Goal: Navigation & Orientation: Understand site structure

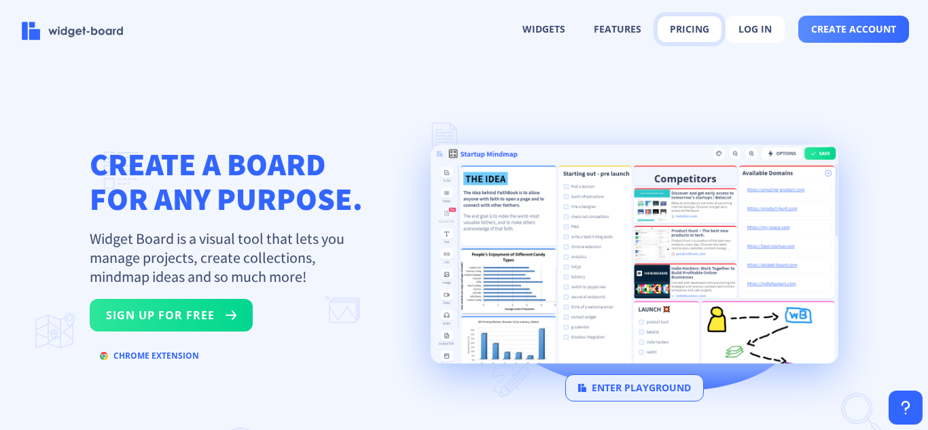
click at [679, 20] on button "pricing" at bounding box center [690, 29] width 64 height 26
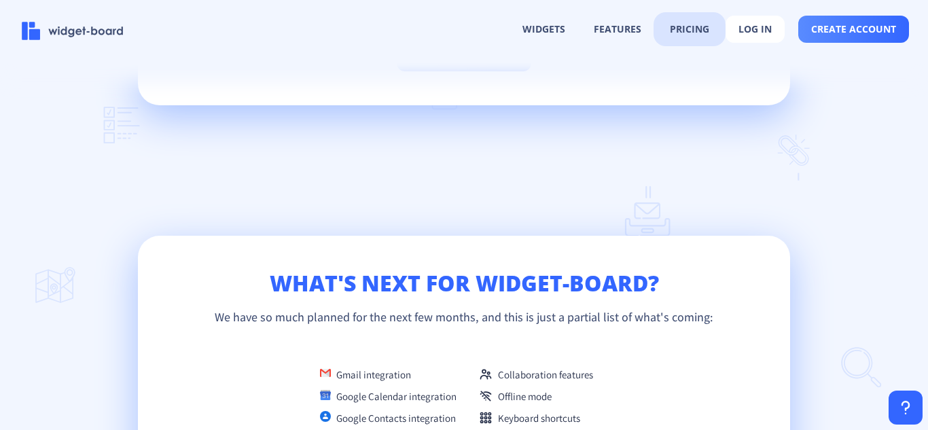
scroll to position [2915, 0]
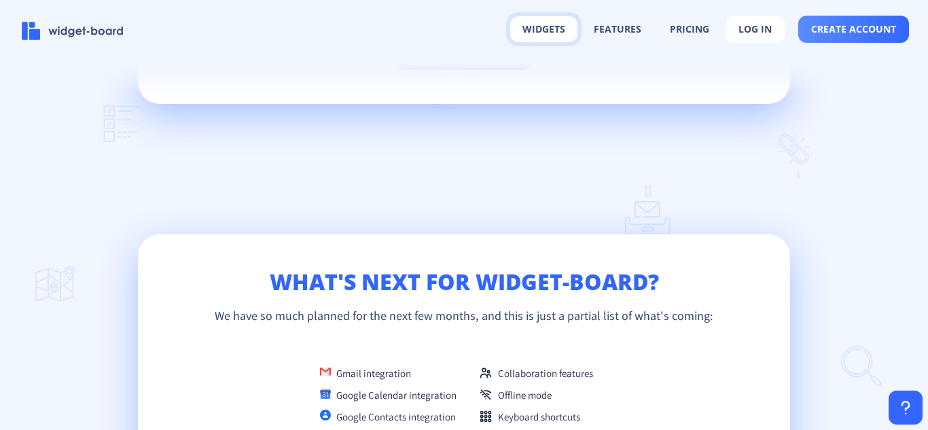
click at [555, 36] on button "widgets" at bounding box center [543, 29] width 67 height 26
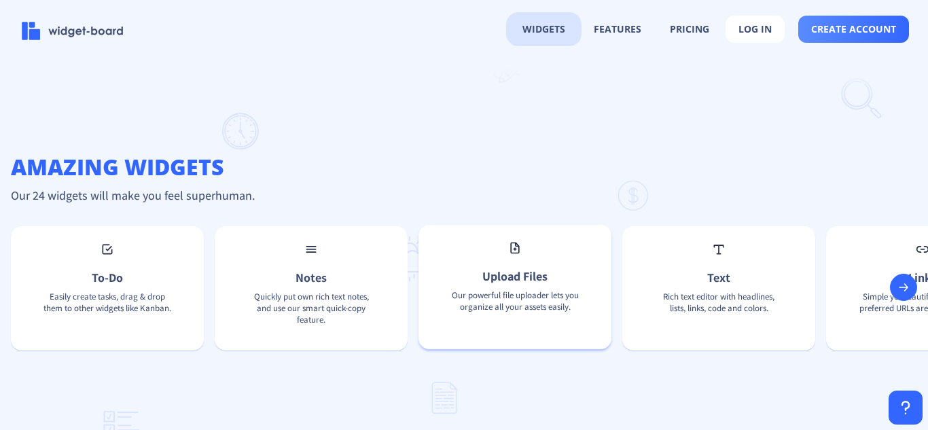
scroll to position [886, 0]
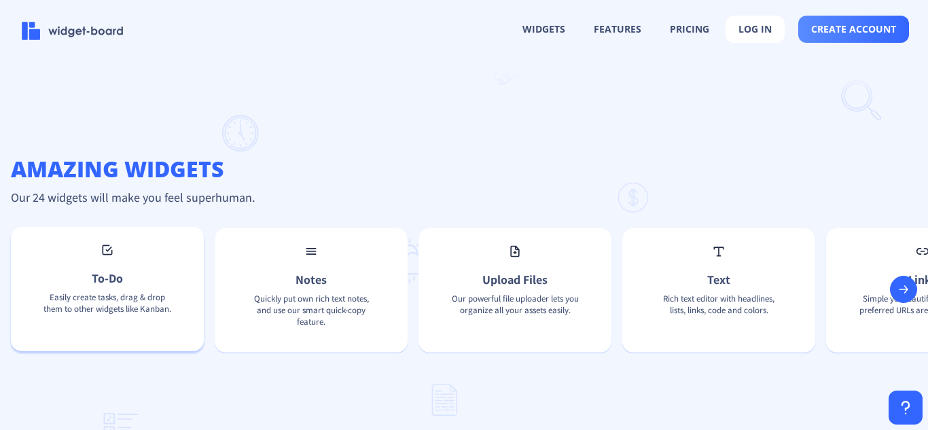
click at [133, 279] on div "To-Do Easily create tasks, drag & drop them to other widgets like Kanban." at bounding box center [107, 289] width 193 height 124
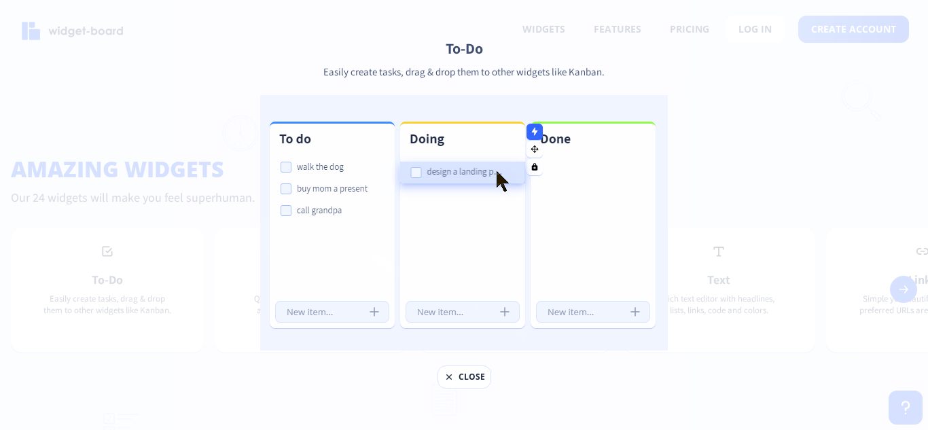
click at [468, 385] on button "close" at bounding box center [465, 377] width 54 height 23
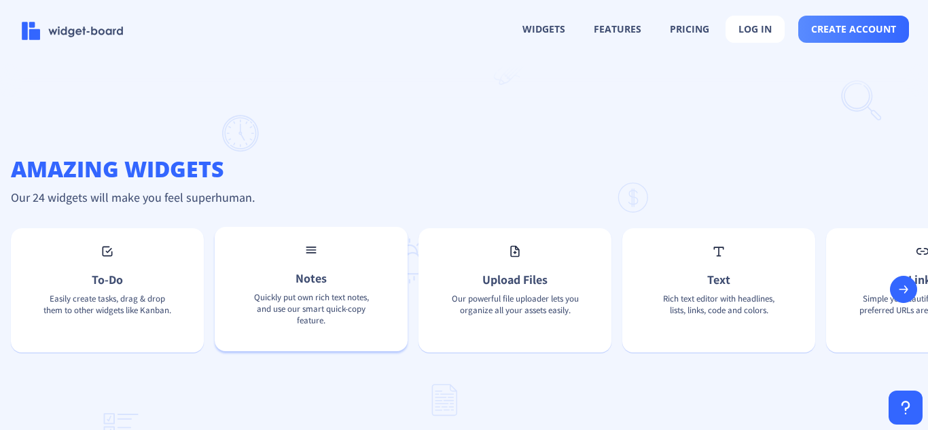
click at [330, 311] on p "Quickly put own rich text notes, and use our smart quick-copy feature." at bounding box center [310, 312] width 149 height 41
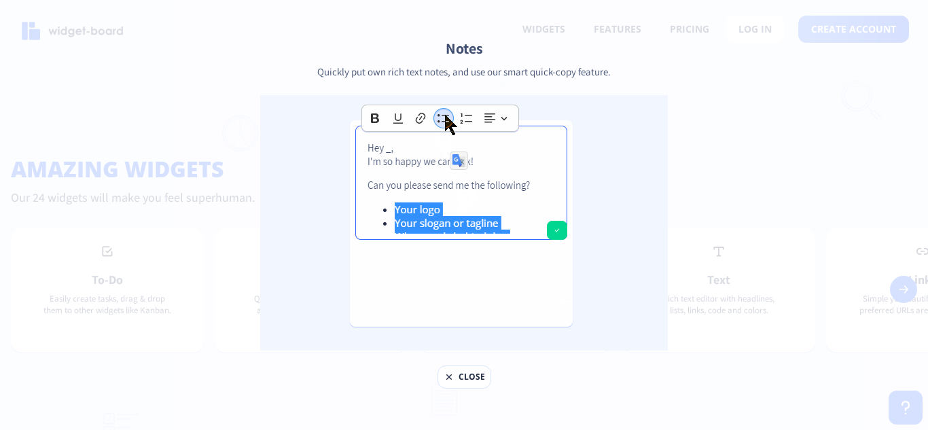
click at [474, 375] on button "close" at bounding box center [465, 377] width 54 height 23
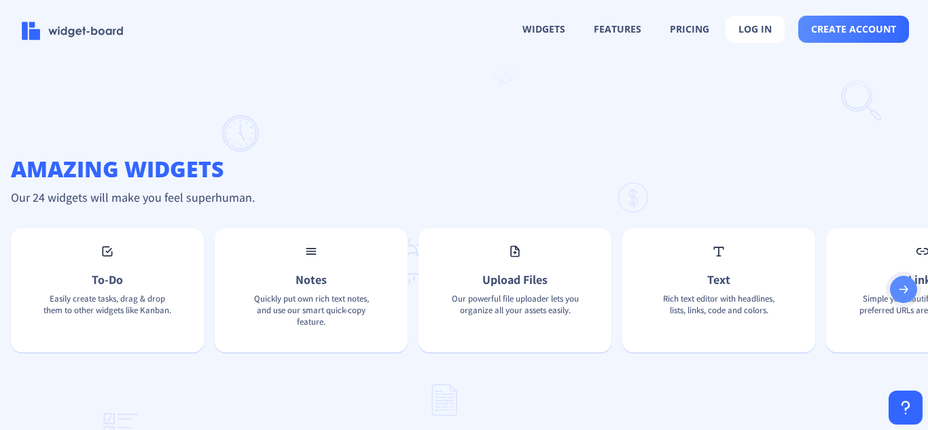
click at [900, 290] on rect at bounding box center [904, 290] width 14 height 14
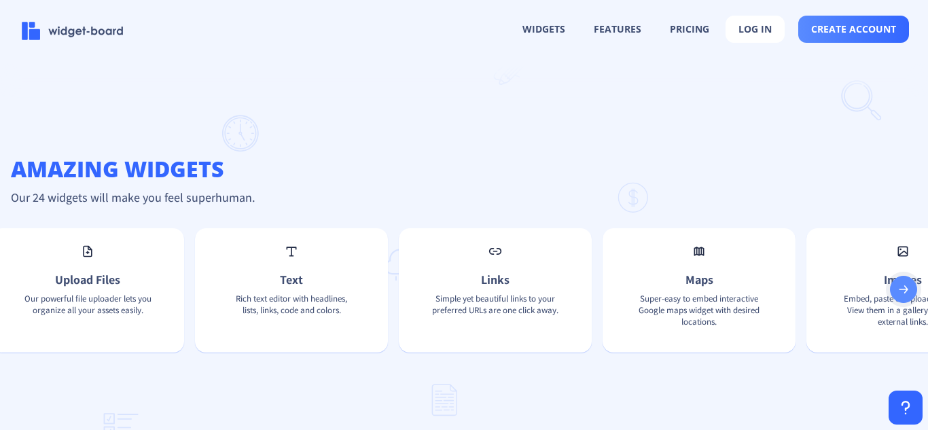
scroll to position [0, 435]
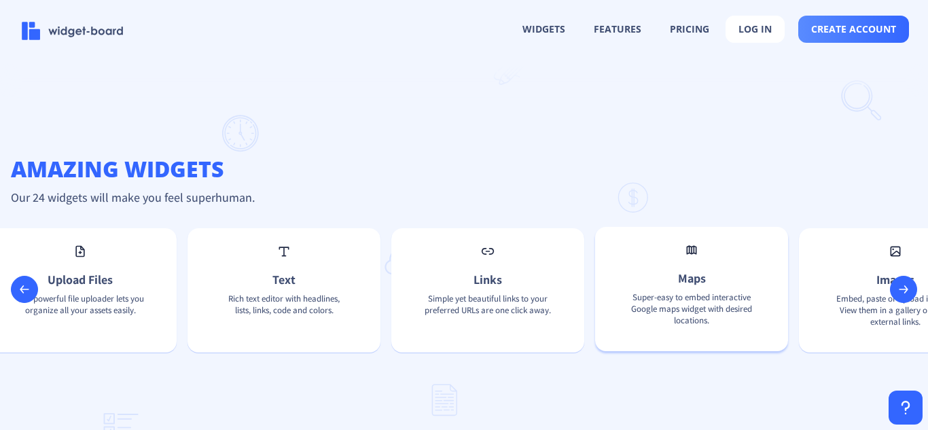
click at [713, 286] on p "Maps" at bounding box center [691, 278] width 149 height 16
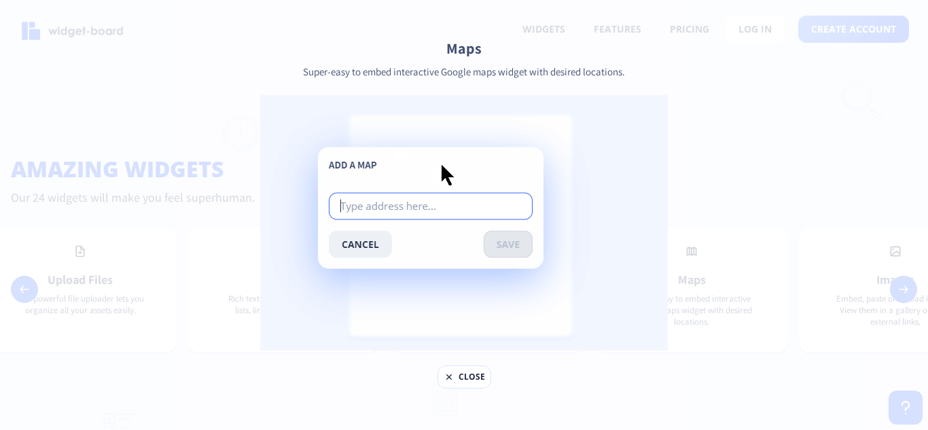
click at [485, 376] on button "close" at bounding box center [465, 377] width 54 height 23
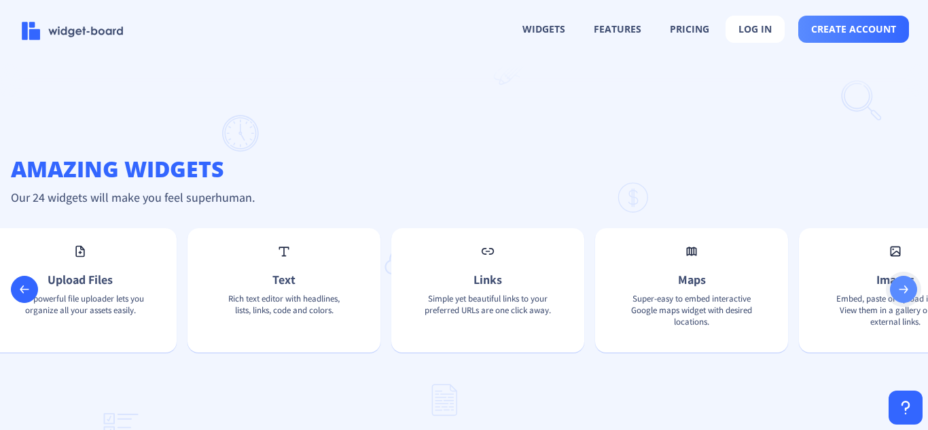
click at [896, 296] on button at bounding box center [903, 289] width 27 height 27
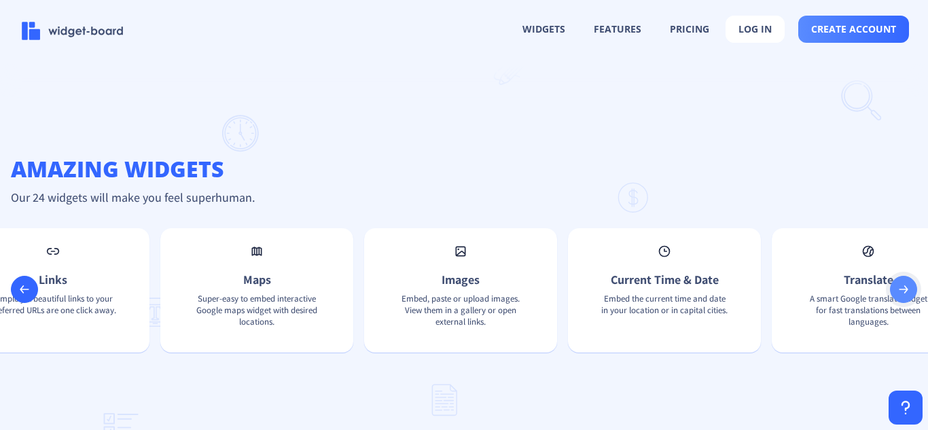
click at [891, 296] on button at bounding box center [903, 289] width 27 height 27
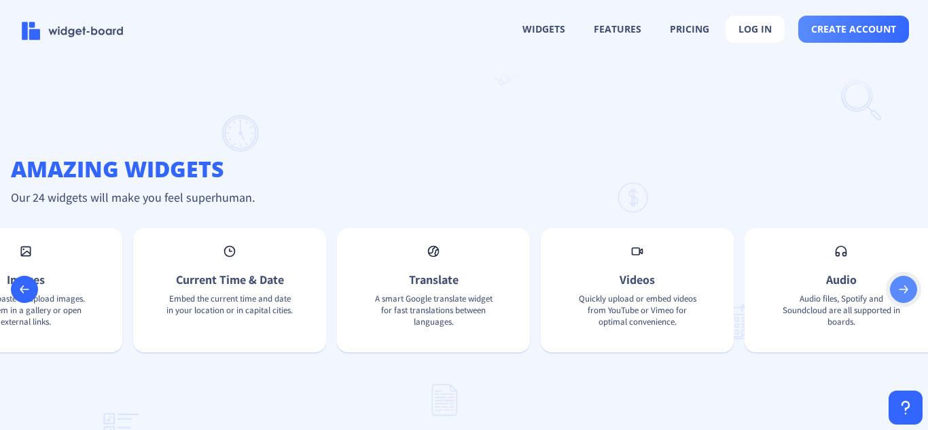
click at [891, 296] on button at bounding box center [903, 289] width 27 height 27
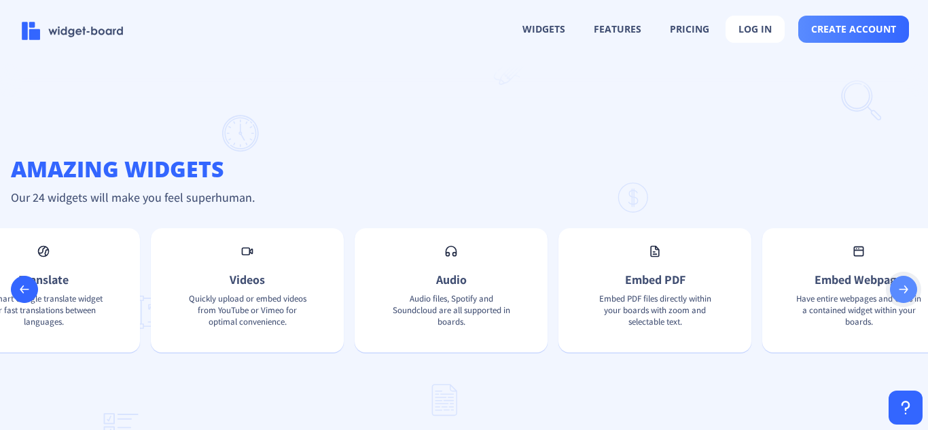
scroll to position [0, 1740]
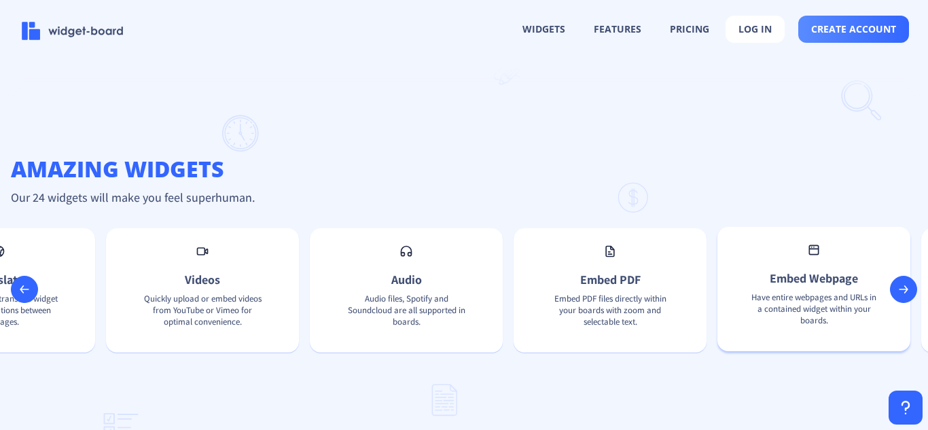
click at [845, 305] on p "Have entire webpages and URLs in a contained widget within your boards." at bounding box center [813, 312] width 149 height 41
